Goal: Find specific page/section: Find specific page/section

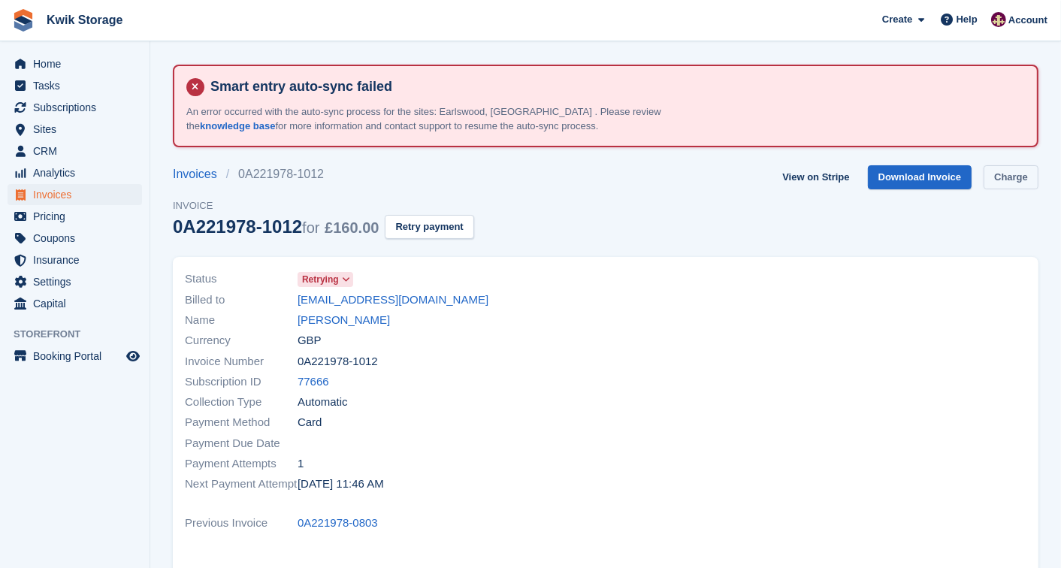
click at [1010, 174] on link "Charge" at bounding box center [1010, 177] width 55 height 25
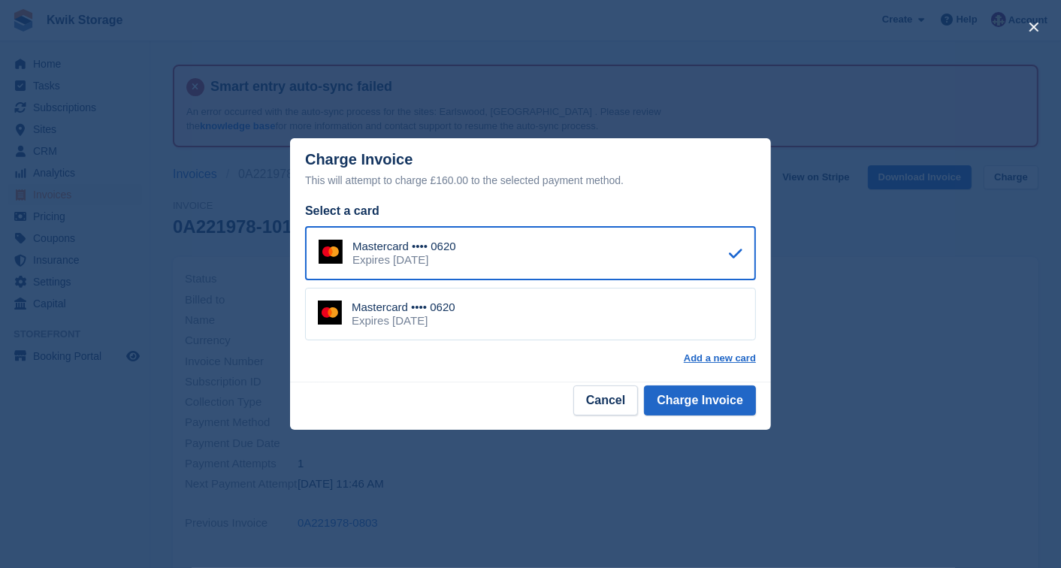
click at [783, 306] on div "close" at bounding box center [530, 284] width 1061 height 568
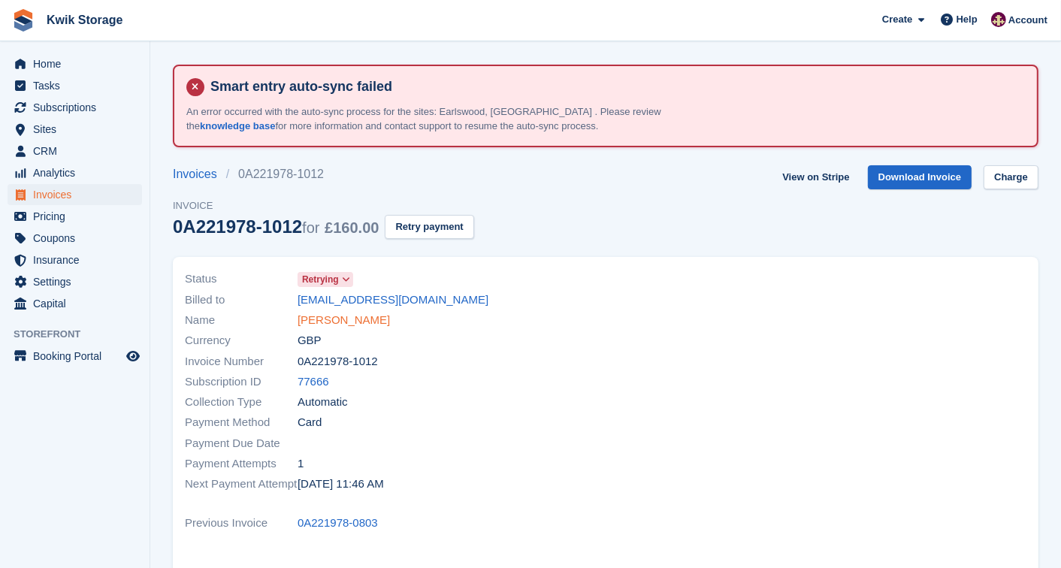
click at [325, 312] on link "[PERSON_NAME]" at bounding box center [343, 320] width 92 height 17
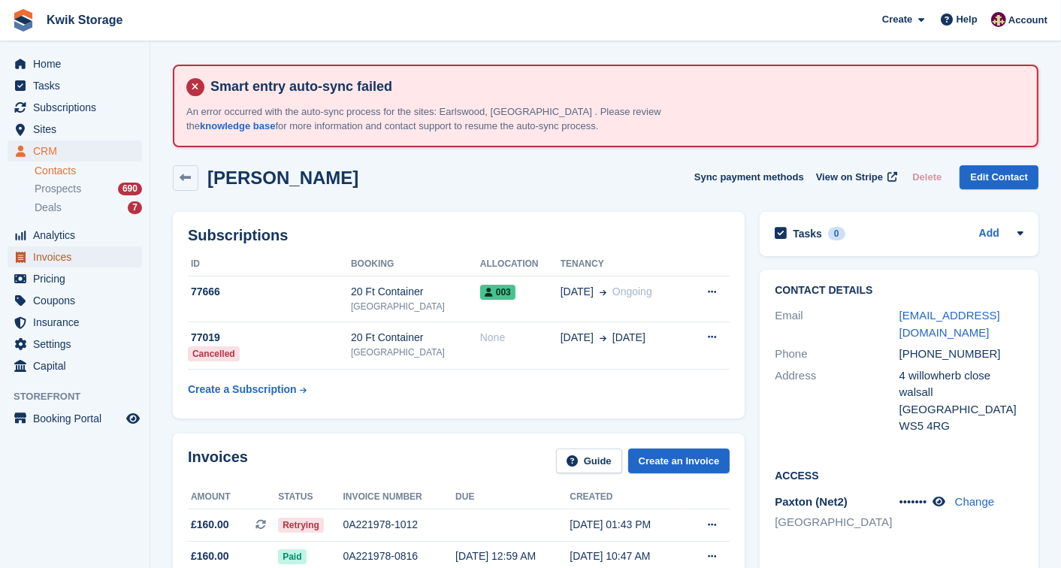
click at [36, 252] on span "Invoices" at bounding box center [78, 256] width 90 height 21
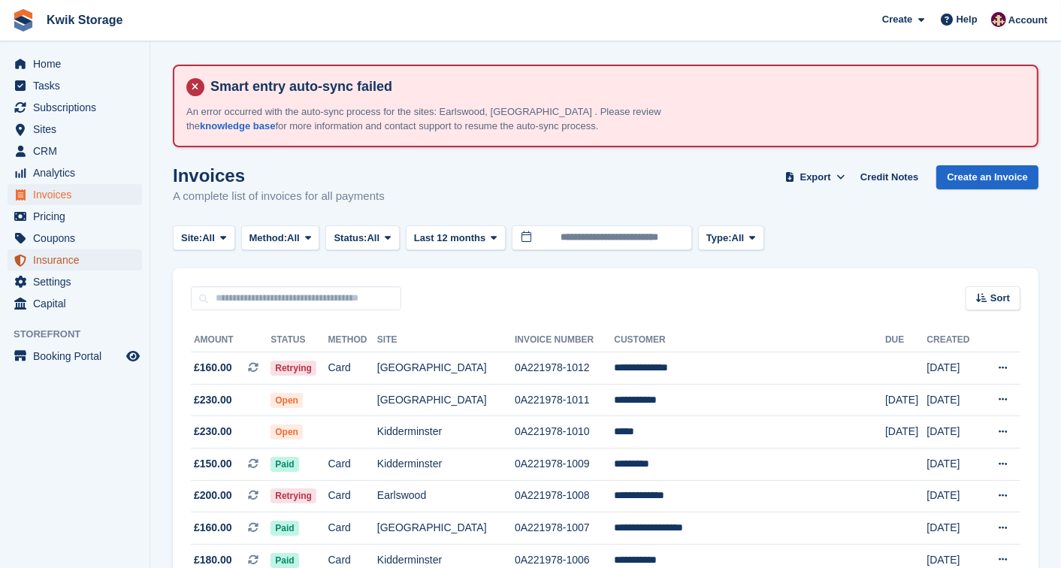
click at [36, 252] on span "Insurance" at bounding box center [78, 259] width 90 height 21
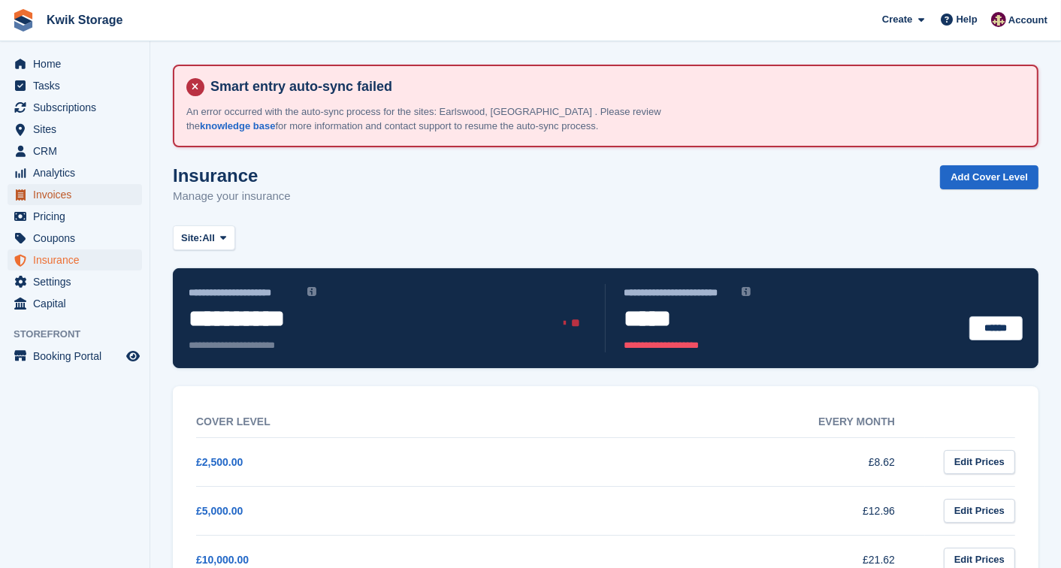
click at [105, 196] on span "Invoices" at bounding box center [78, 194] width 90 height 21
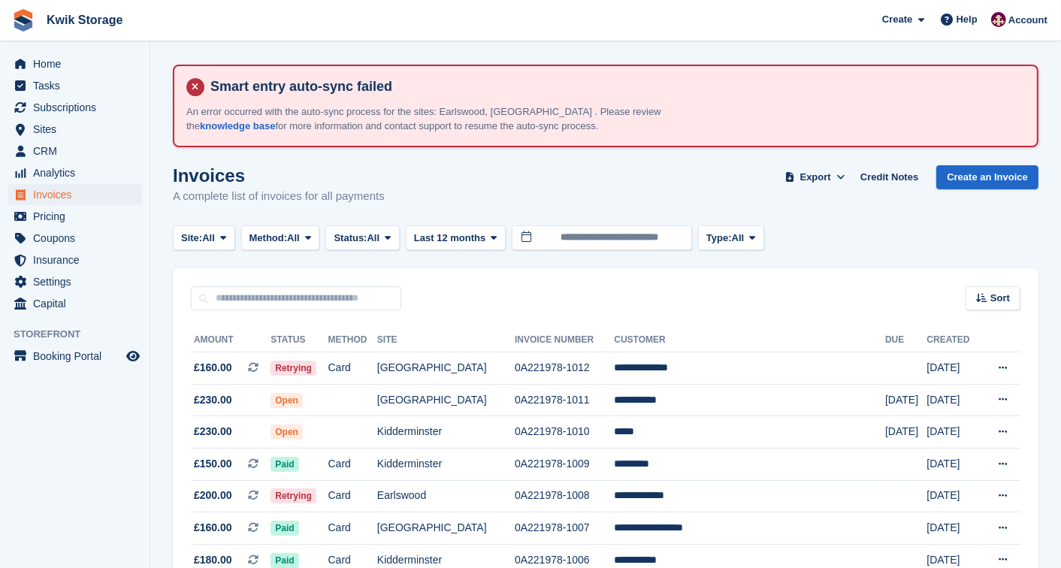
click at [177, 179] on h1 "Invoices" at bounding box center [279, 175] width 212 height 20
click at [252, 174] on h1 "Invoices" at bounding box center [279, 175] width 212 height 20
click at [118, 198] on span "Invoices" at bounding box center [78, 194] width 90 height 21
